Goal: Feedback & Contribution: Leave review/rating

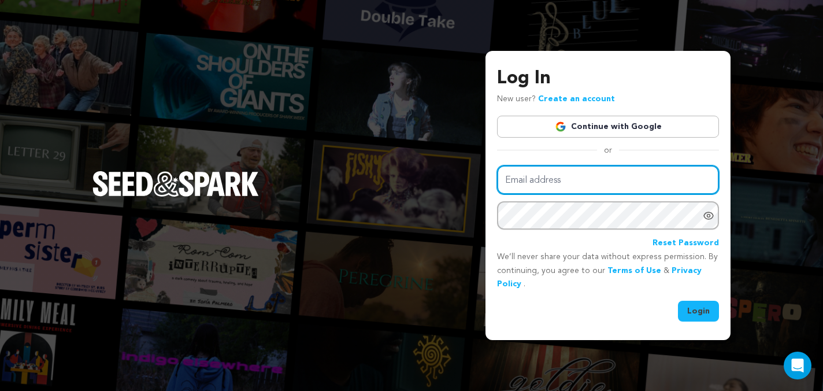
type input "[EMAIL_ADDRESS][DOMAIN_NAME]"
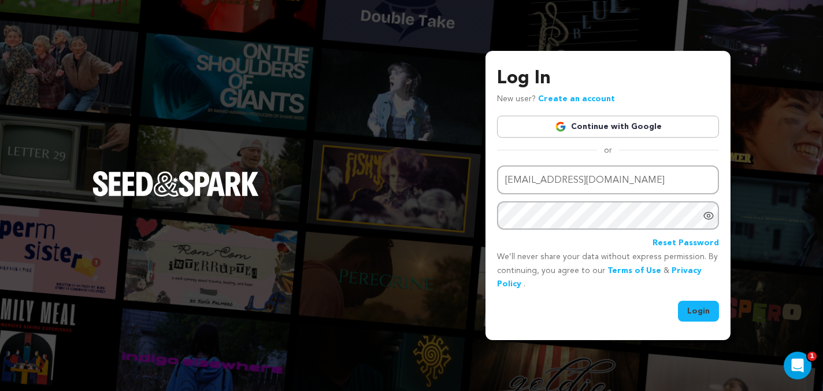
click at [693, 308] on button "Login" at bounding box center [698, 311] width 41 height 21
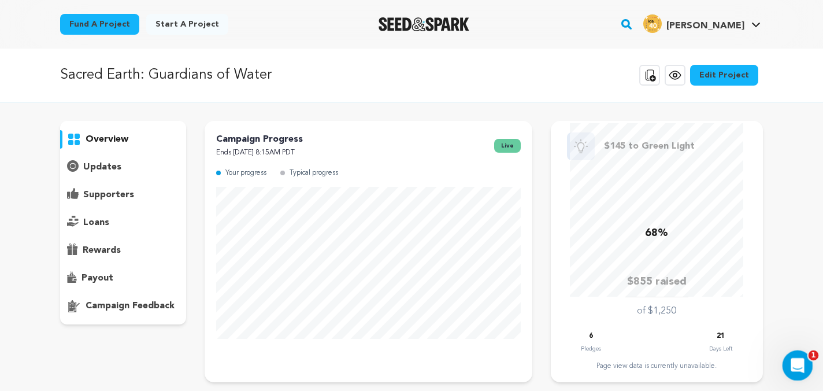
click at [798, 364] on icon "Open Intercom Messenger" at bounding box center [796, 363] width 19 height 19
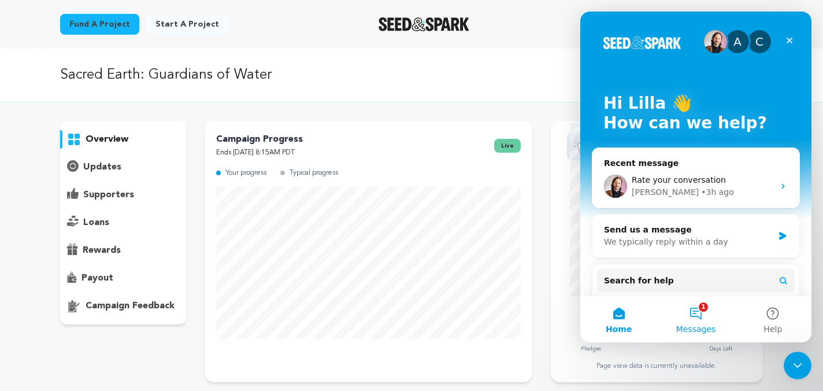
click at [693, 312] on button "1 Messages" at bounding box center [695, 319] width 77 height 46
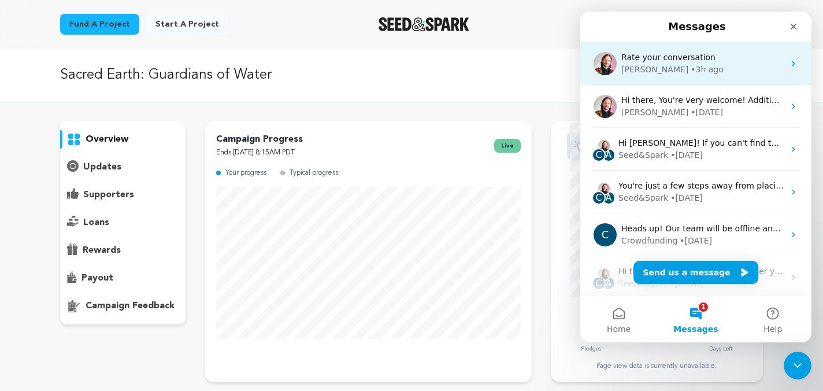
click at [701, 76] on div "Rate your conversation [PERSON_NAME] • 3h ago" at bounding box center [695, 63] width 231 height 43
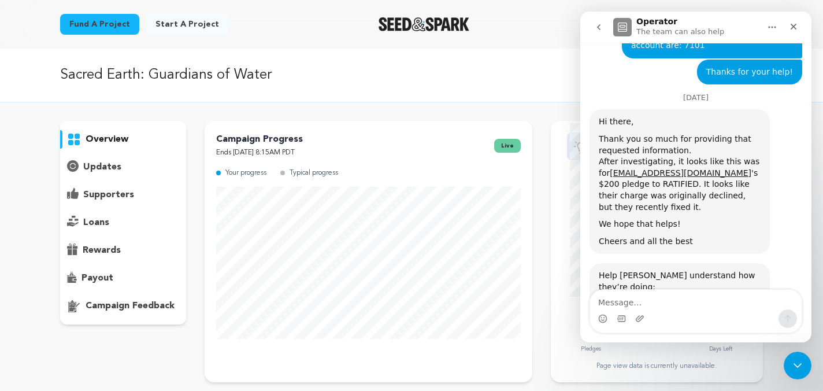
scroll to position [640, 0]
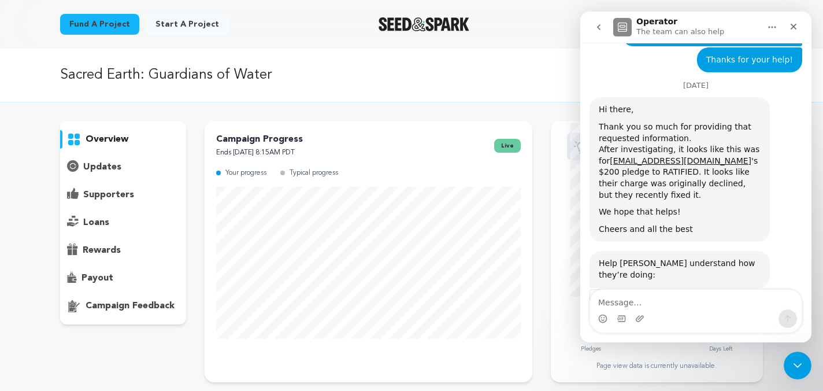
click at [724, 321] on span "Amazing" at bounding box center [724, 331] width 21 height 21
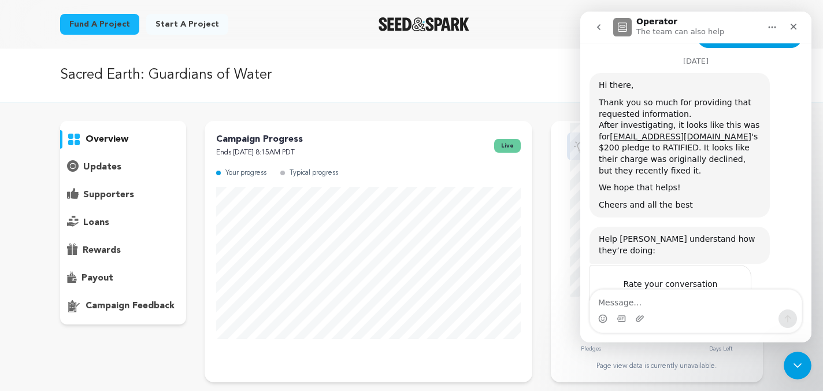
scroll to position [672, 0]
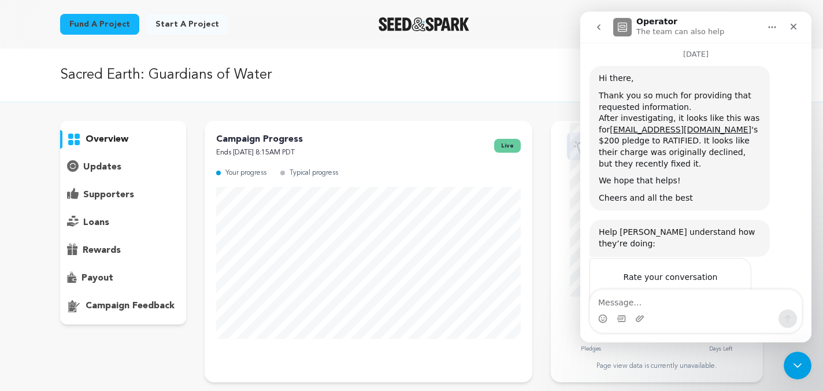
type textarea "Thank you for the help!"
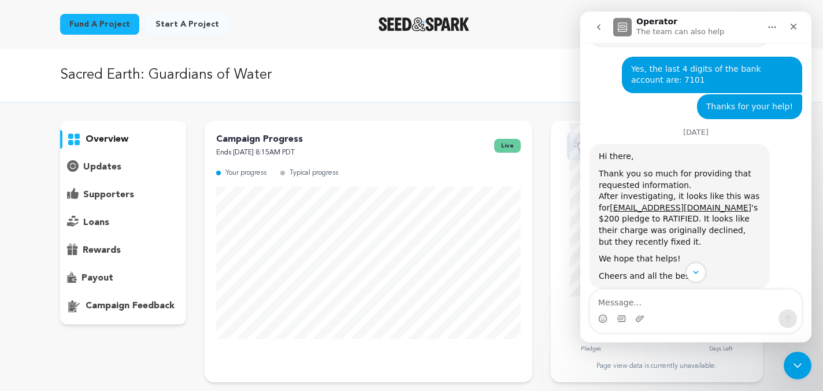
scroll to position [594, 0]
click at [790, 26] on icon "Close" at bounding box center [793, 26] width 9 height 9
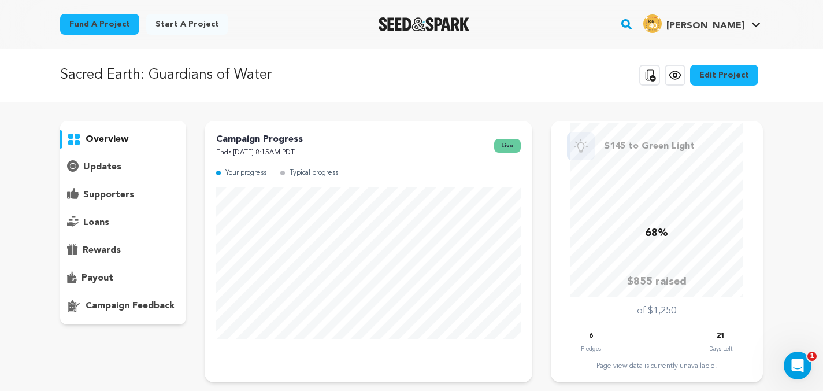
scroll to position [657, 0]
